Goal: Book appointment/travel/reservation

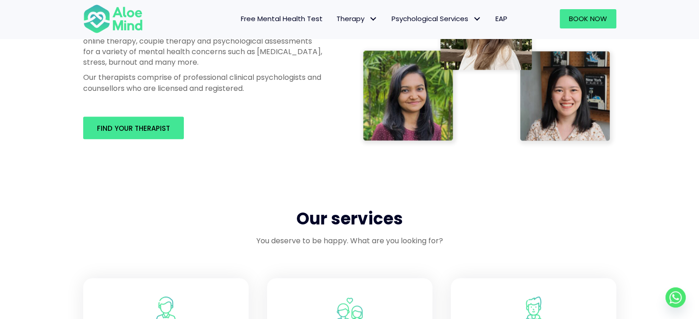
scroll to position [580, 0]
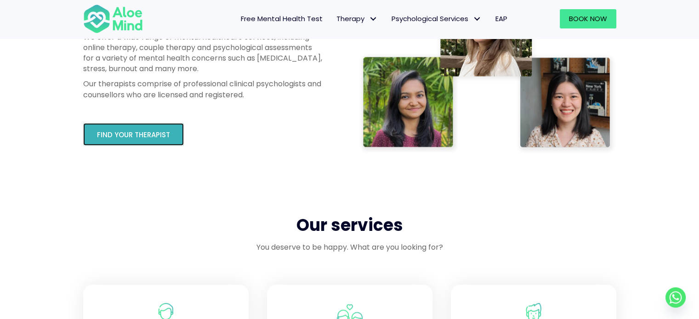
click at [136, 144] on link "Find your therapist" at bounding box center [133, 134] width 101 height 23
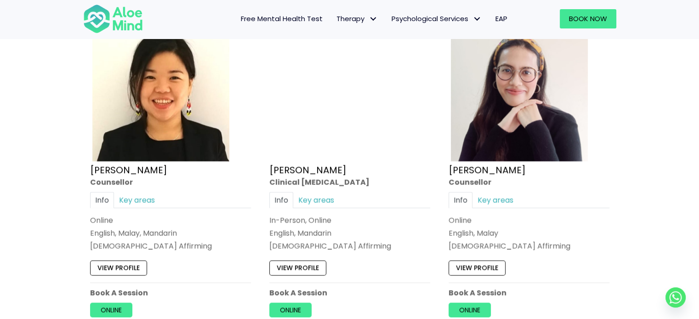
scroll to position [1523, 0]
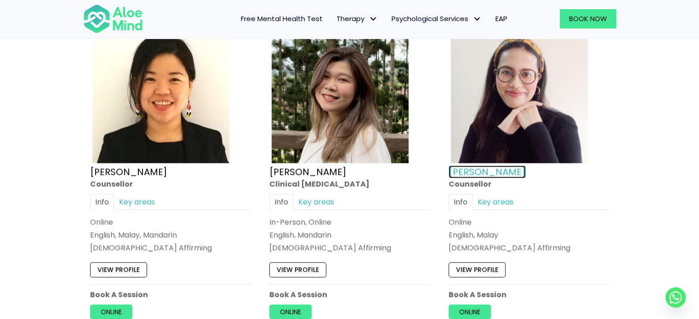
click at [461, 165] on link "[PERSON_NAME]" at bounding box center [486, 171] width 77 height 13
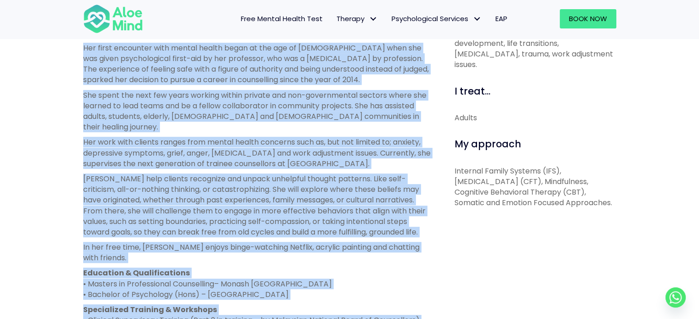
scroll to position [530, 0]
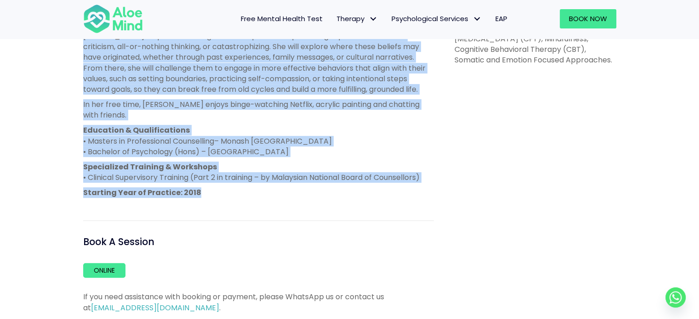
drag, startPoint x: 85, startPoint y: 61, endPoint x: 216, endPoint y: 178, distance: 175.4
click at [216, 178] on div "[PERSON_NAME] was born and raised in [DEMOGRAPHIC_DATA], by two local parents o…" at bounding box center [258, 30] width 351 height 335
copy div "[PERSON_NAME] was born and raised in [DEMOGRAPHIC_DATA], by two local parents o…"
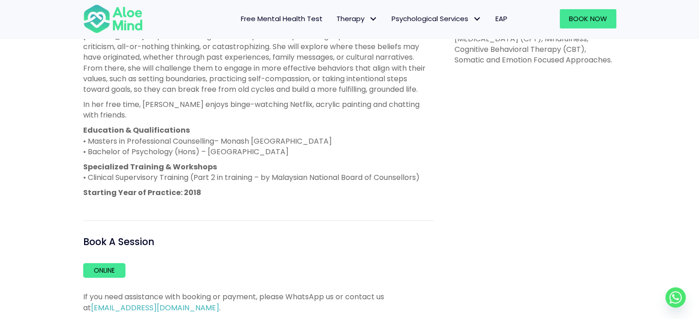
click at [495, 205] on div "I can help with... Stress, anxiety, [MEDICAL_DATA], loss and grief, interperson…" at bounding box center [532, 74] width 182 height 478
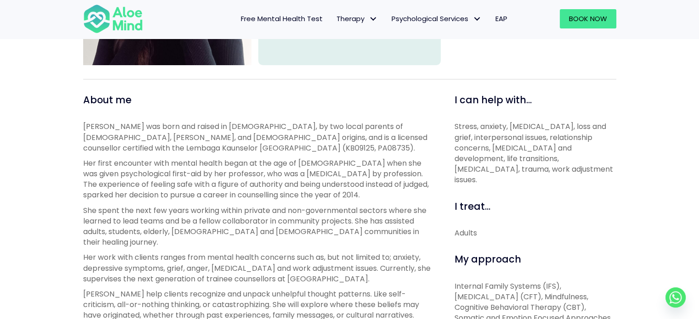
scroll to position [269, 0]
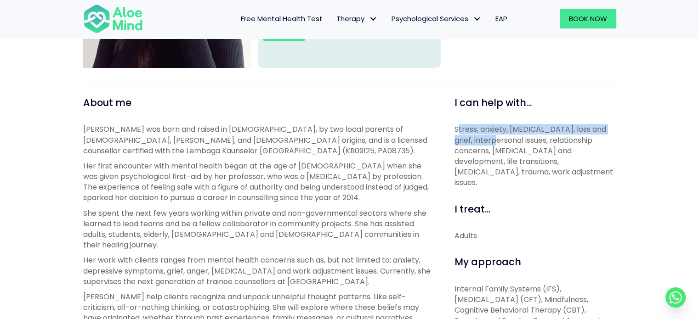
drag, startPoint x: 456, startPoint y: 130, endPoint x: 492, endPoint y: 140, distance: 37.2
click at [492, 140] on p "Stress, anxiety, [MEDICAL_DATA], loss and grief, interpersonal issues, relation…" at bounding box center [535, 156] width 162 height 64
drag, startPoint x: 454, startPoint y: 130, endPoint x: 528, endPoint y: 169, distance: 83.0
click at [528, 169] on p "Stress, anxiety, [MEDICAL_DATA], loss and grief, interpersonal issues, relation…" at bounding box center [535, 156] width 162 height 64
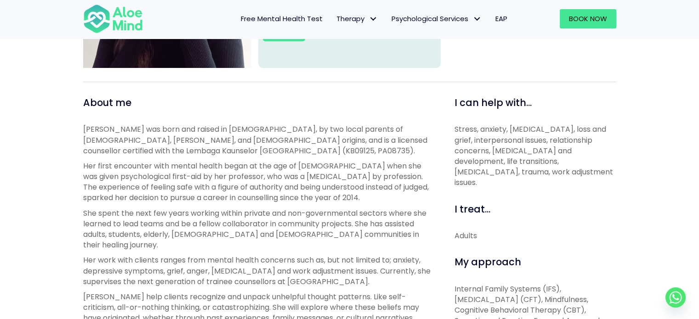
copy p "Stress, anxiety, [MEDICAL_DATA], loss and grief, interpersonal issues, relation…"
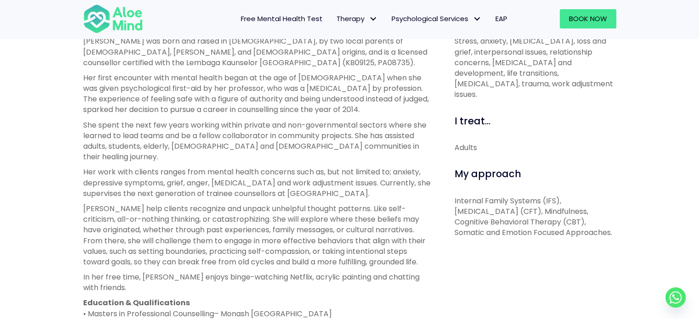
scroll to position [360, 0]
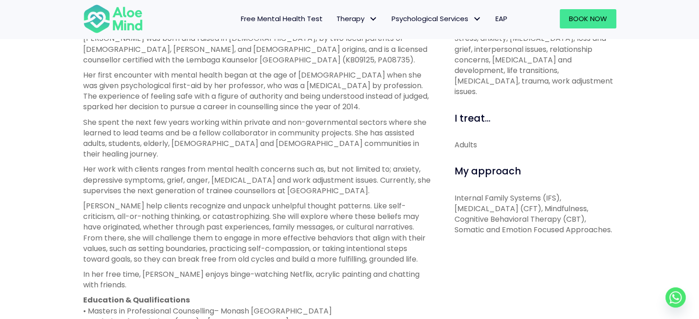
drag, startPoint x: 455, startPoint y: 105, endPoint x: 630, endPoint y: 218, distance: 208.3
click at [630, 218] on div "[PERSON_NAME] Open to new clients [PERSON_NAME] English, Malay [DEMOGRAPHIC_DAT…" at bounding box center [349, 155] width 699 height 752
copy div "I treat... Adults My approach Internal Family Systems (IFS), [MEDICAL_DATA] (CF…"
